Goal: Information Seeking & Learning: Learn about a topic

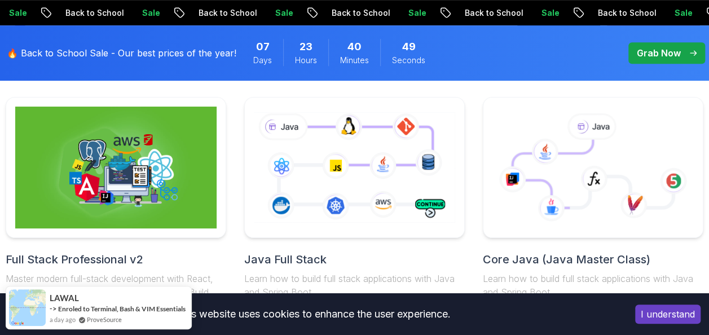
scroll to position [358, 0]
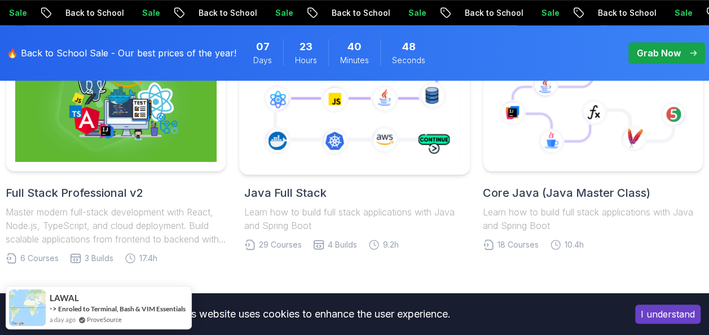
click at [346, 101] on icon at bounding box center [355, 101] width 216 height 120
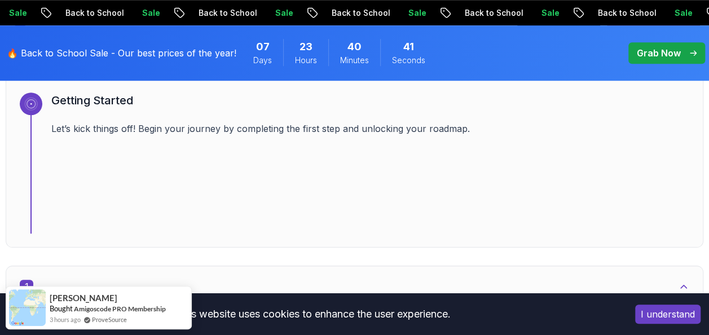
scroll to position [433, 0]
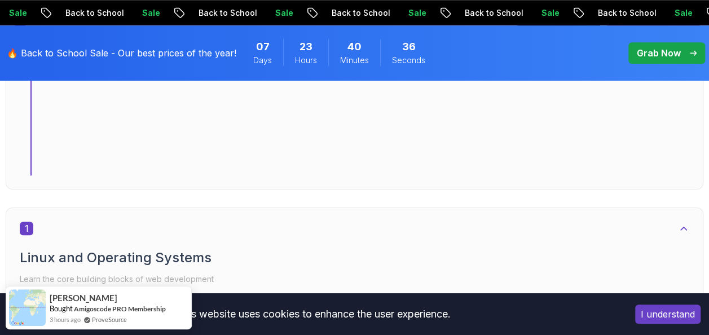
scroll to position [545, 0]
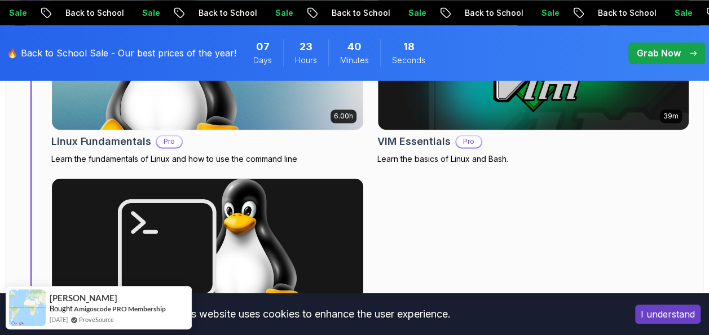
scroll to position [900, 0]
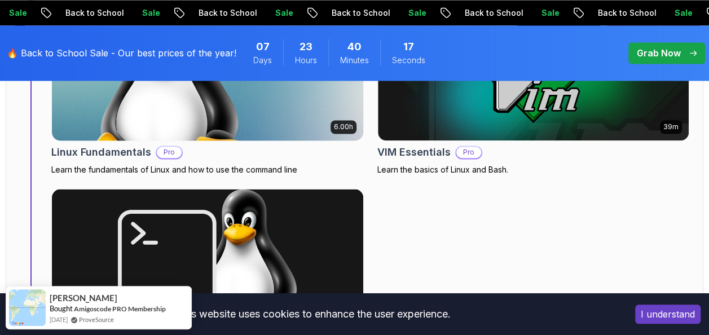
click at [253, 105] on img at bounding box center [207, 70] width 327 height 147
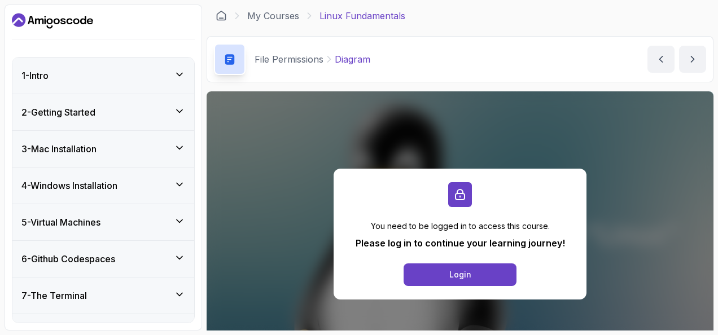
click at [178, 71] on icon at bounding box center [179, 74] width 11 height 11
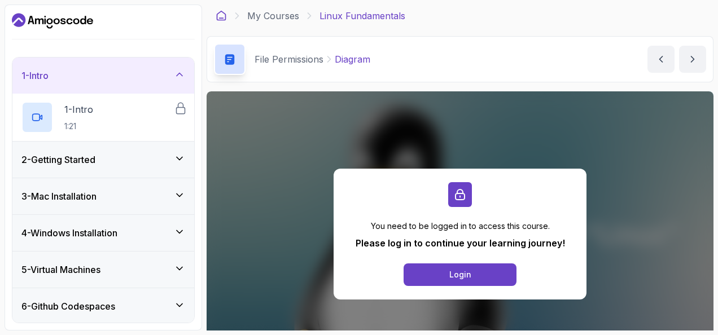
click at [220, 19] on icon at bounding box center [220, 15] width 11 height 11
